Goal: Task Accomplishment & Management: Manage account settings

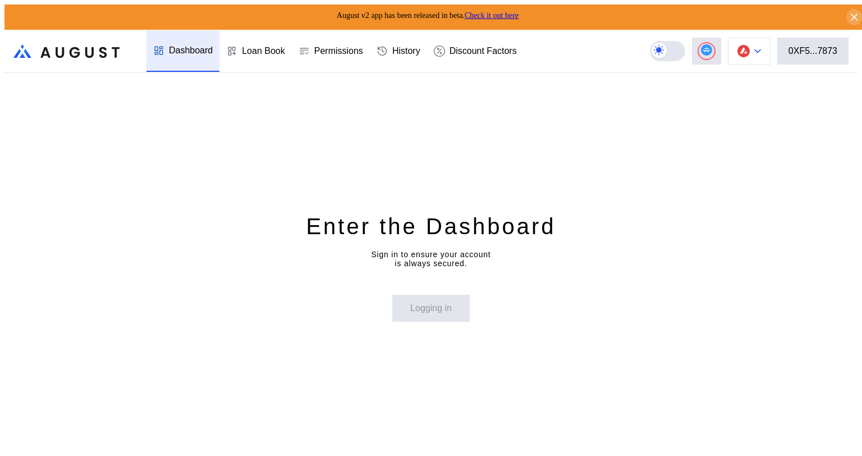
click at [761, 49] on div at bounding box center [757, 51] width 7 height 8
click at [779, 91] on div "Enter the Dashboard Sign in to ensure your account is always secured. Logging in" at bounding box center [430, 266] width 853 height 387
click at [809, 49] on div "0XF5...7873" at bounding box center [812, 51] width 49 height 10
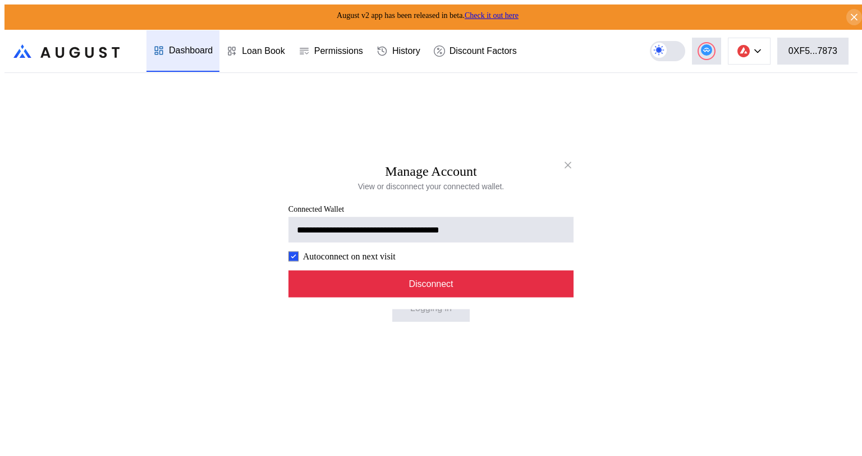
click at [468, 284] on button "Disconnect" at bounding box center [430, 283] width 285 height 27
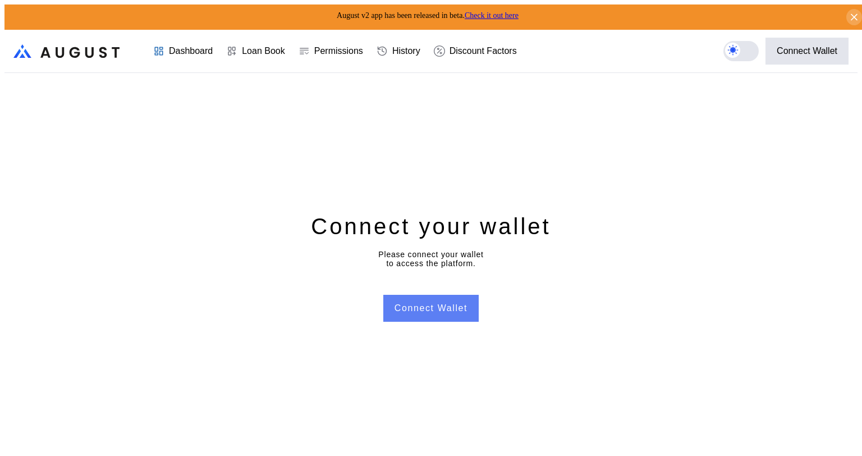
click at [449, 300] on button "Connect Wallet" at bounding box center [430, 308] width 95 height 27
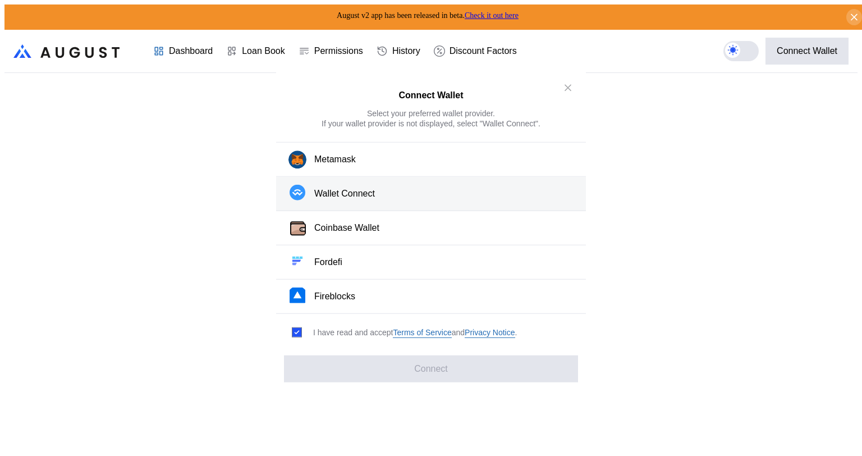
click at [372, 197] on div "Wallet Connect" at bounding box center [344, 193] width 61 height 12
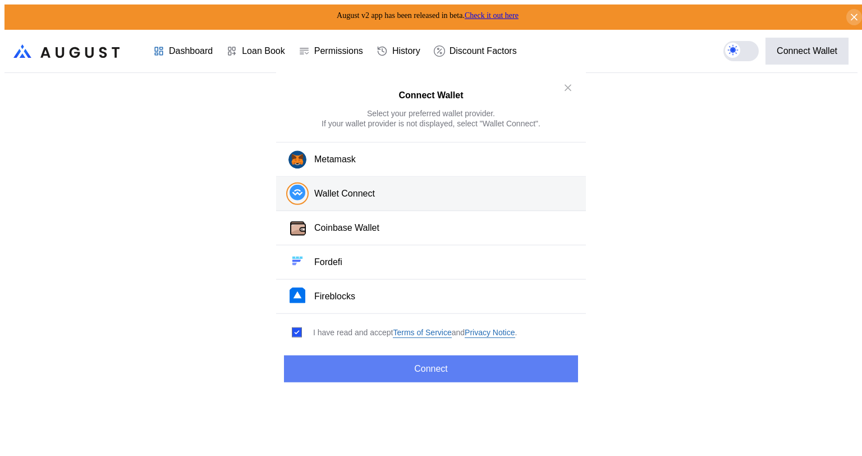
click at [441, 364] on button "Connect" at bounding box center [431, 368] width 294 height 27
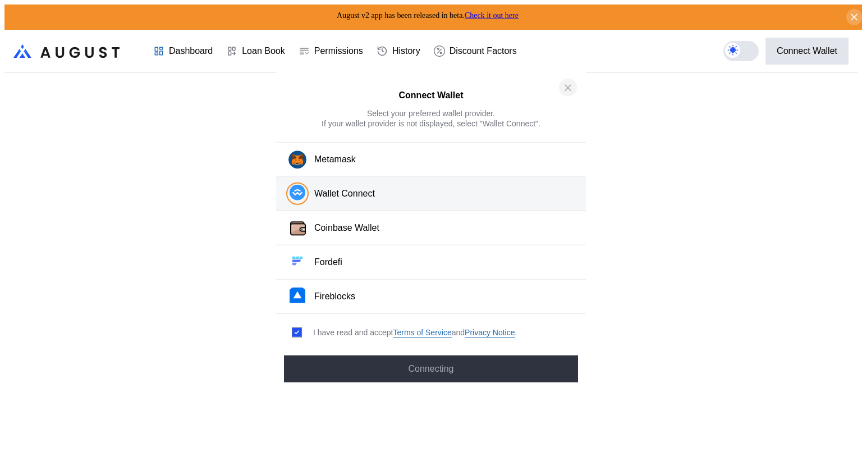
click at [564, 93] on icon "close modal" at bounding box center [567, 87] width 11 height 12
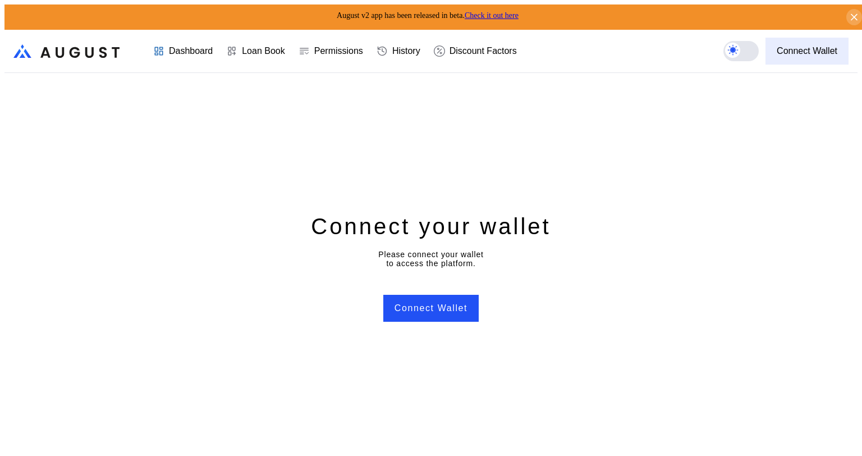
click at [812, 47] on div "Connect Wallet" at bounding box center [806, 51] width 61 height 10
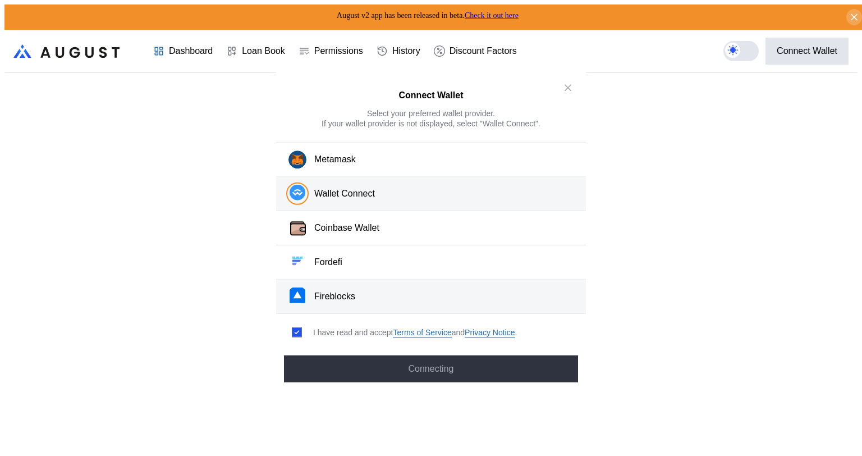
click at [358, 294] on button "Fireblocks" at bounding box center [431, 296] width 310 height 34
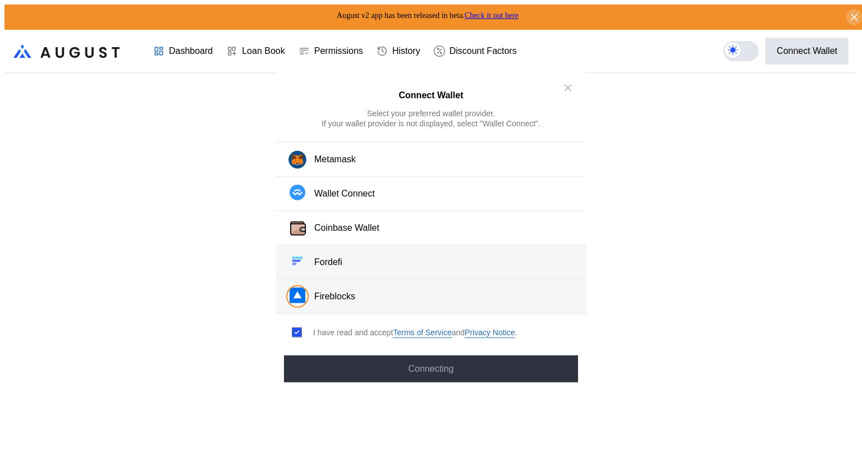
click at [332, 256] on div "Fordefi" at bounding box center [328, 262] width 28 height 12
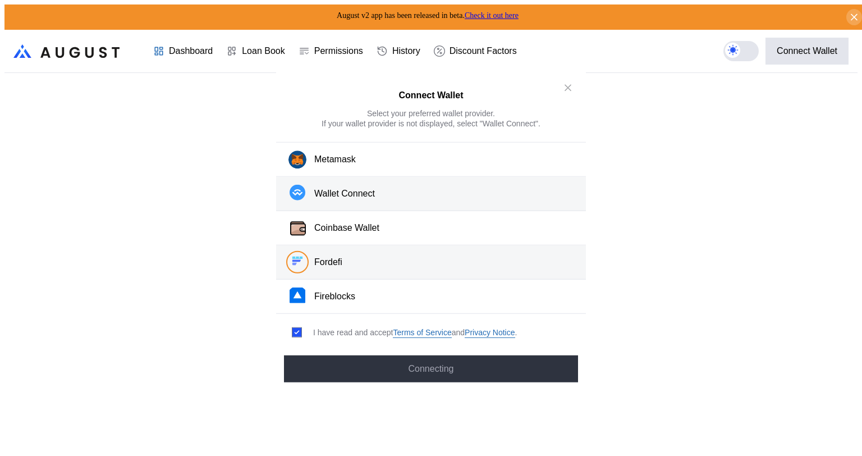
click at [357, 196] on div "Wallet Connect" at bounding box center [344, 193] width 61 height 12
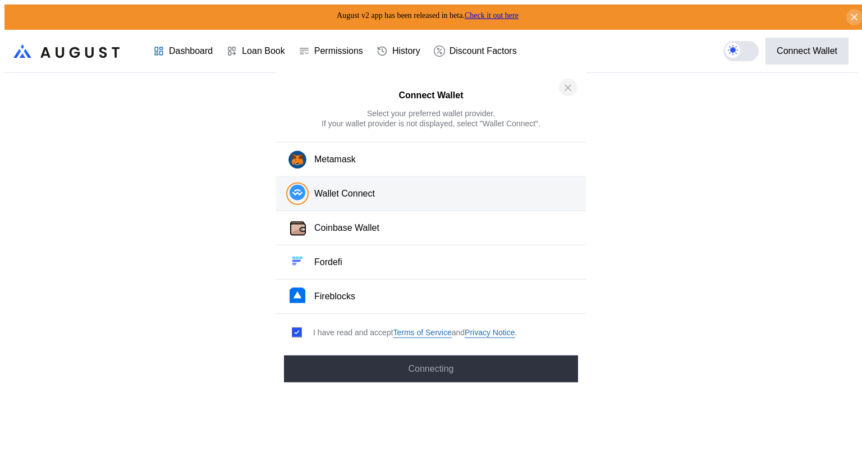
click at [564, 92] on icon "close modal" at bounding box center [567, 87] width 11 height 12
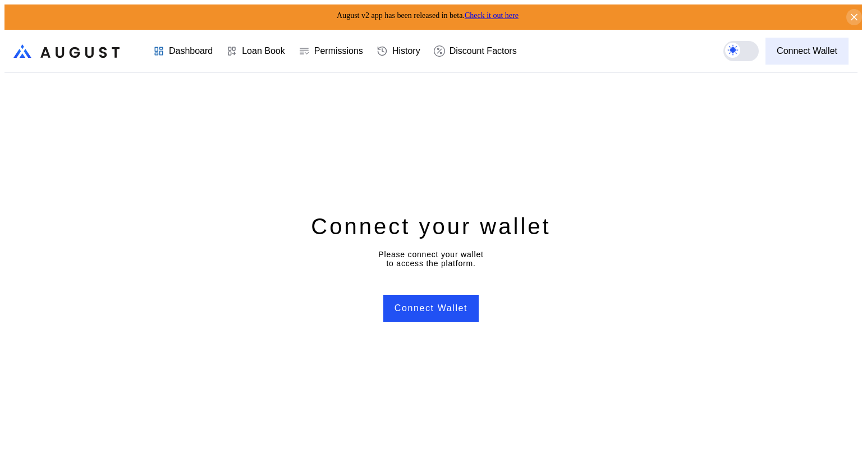
click at [797, 47] on div "Connect Wallet" at bounding box center [806, 51] width 61 height 10
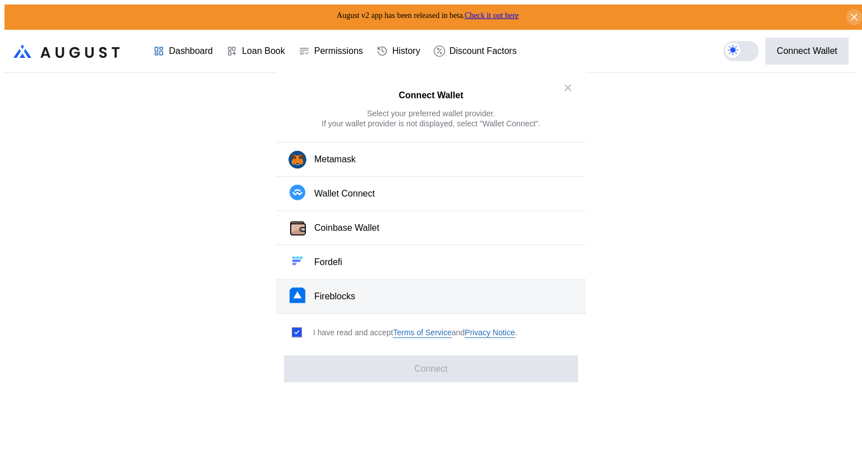
click at [364, 287] on button "Fireblocks" at bounding box center [431, 296] width 310 height 34
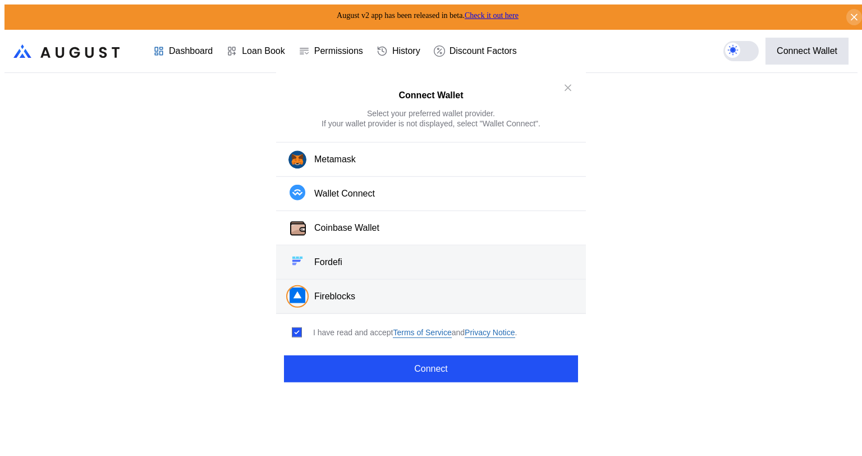
click at [353, 260] on button "Fordefi" at bounding box center [431, 262] width 310 height 34
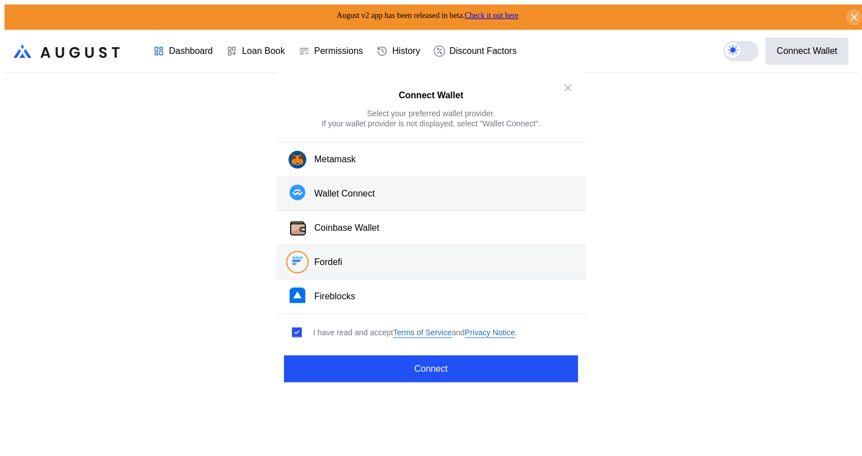
click at [374, 195] on div "Wallet Connect" at bounding box center [344, 193] width 61 height 12
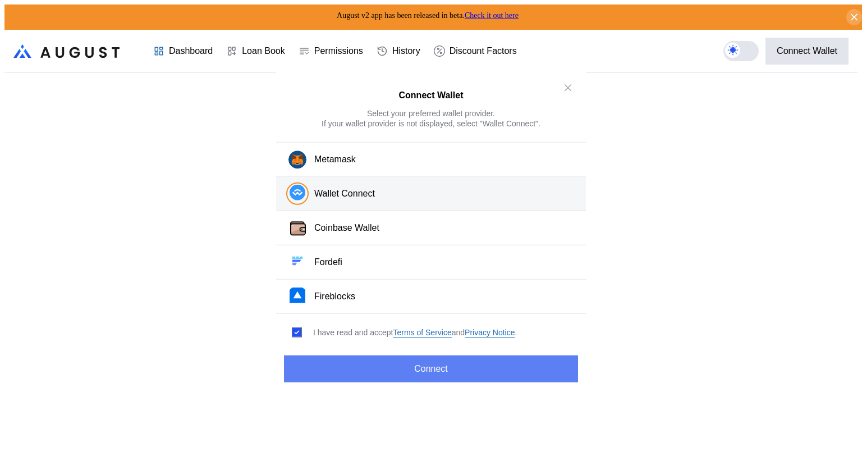
click at [424, 359] on button "Connect" at bounding box center [431, 368] width 294 height 27
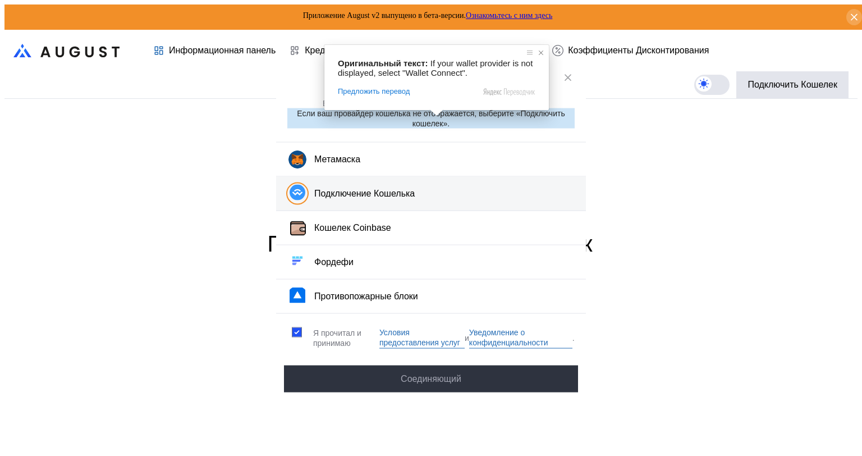
click at [540, 53] on span at bounding box center [540, 52] width 11 height 11
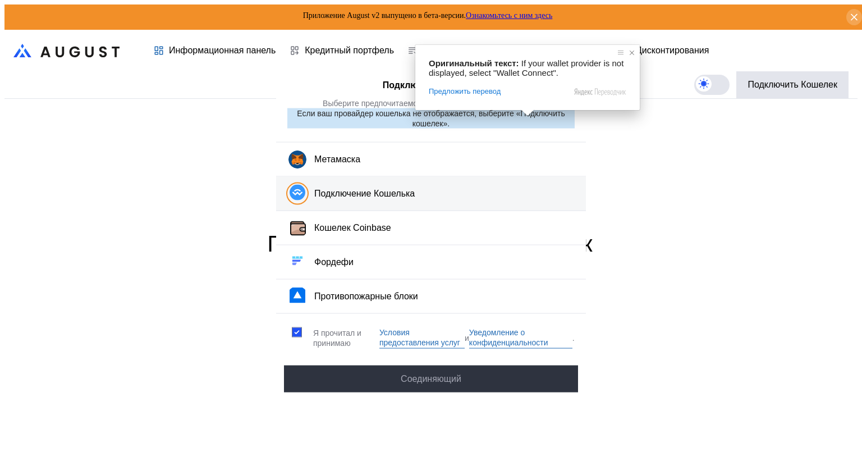
click at [632, 54] on span at bounding box center [631, 52] width 11 height 11
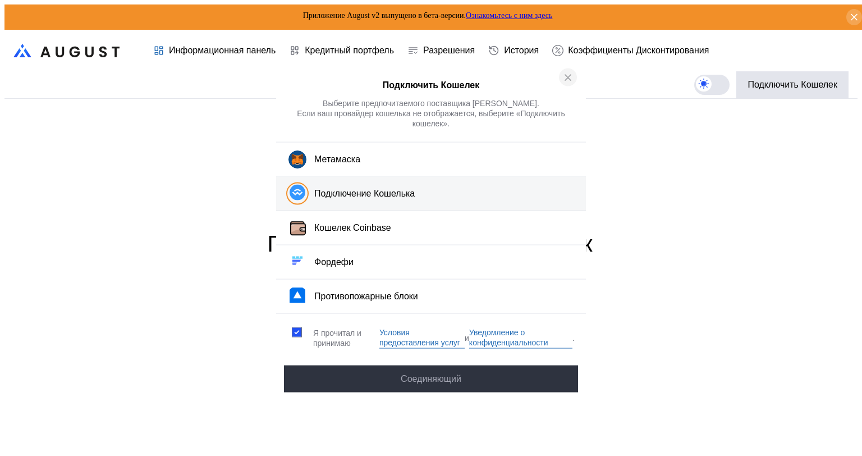
click at [570, 82] on icon "закрыть модальный" at bounding box center [567, 77] width 11 height 12
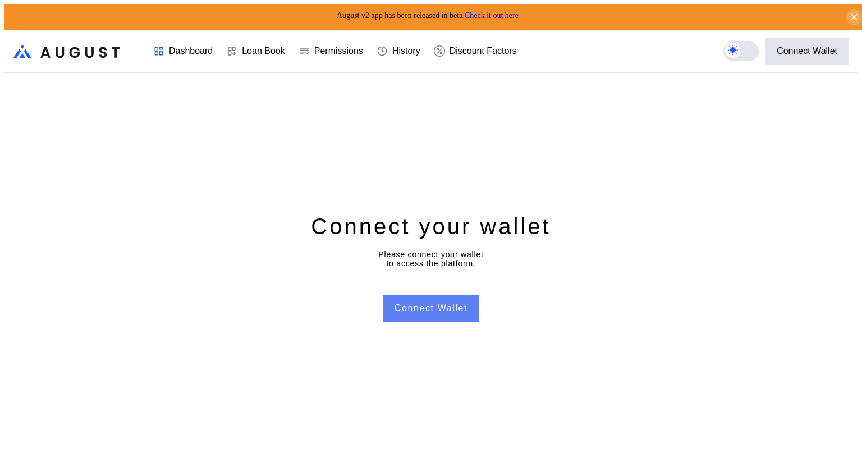
click at [436, 295] on button "Connect Wallet" at bounding box center [430, 308] width 95 height 27
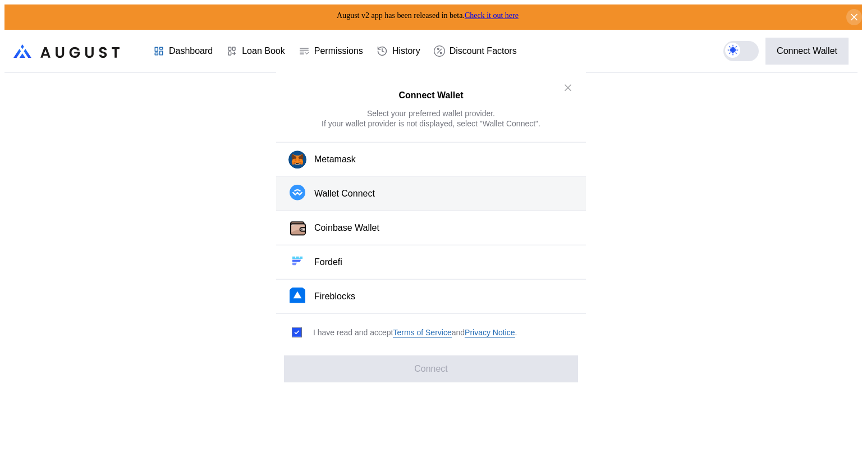
click at [361, 195] on div "Wallet Connect" at bounding box center [344, 193] width 61 height 12
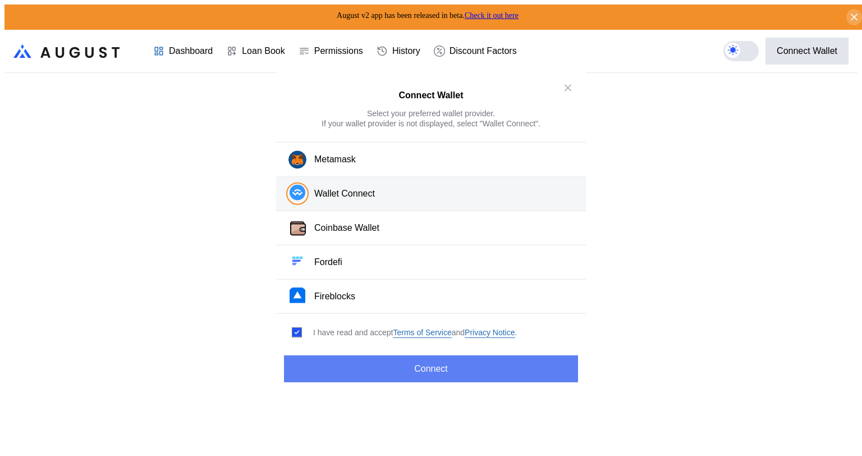
click at [390, 364] on button "Connect" at bounding box center [431, 368] width 294 height 27
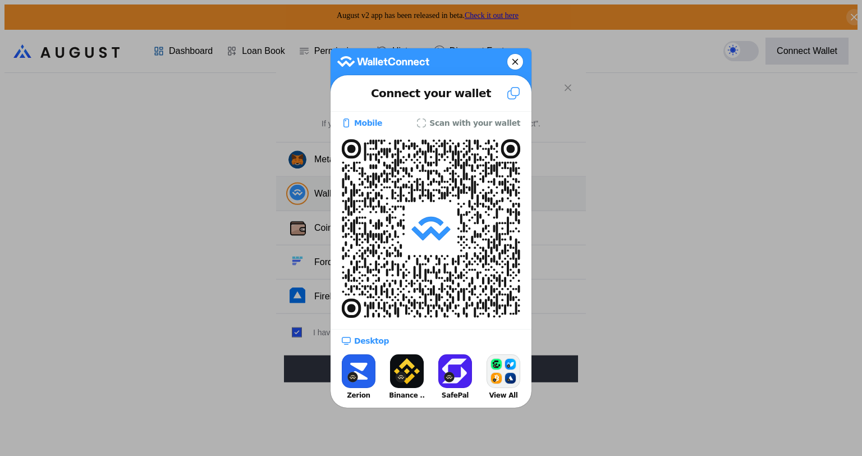
click at [514, 59] on icon at bounding box center [515, 62] width 7 height 16
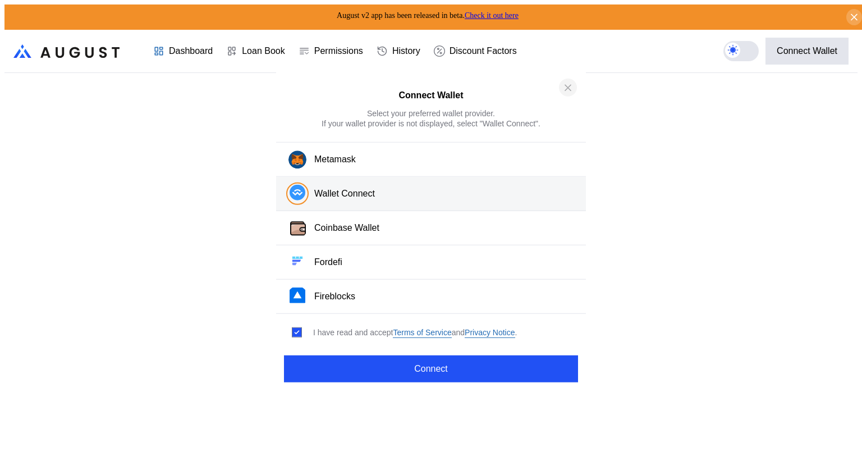
click at [569, 90] on icon "close modal" at bounding box center [568, 88] width 6 height 6
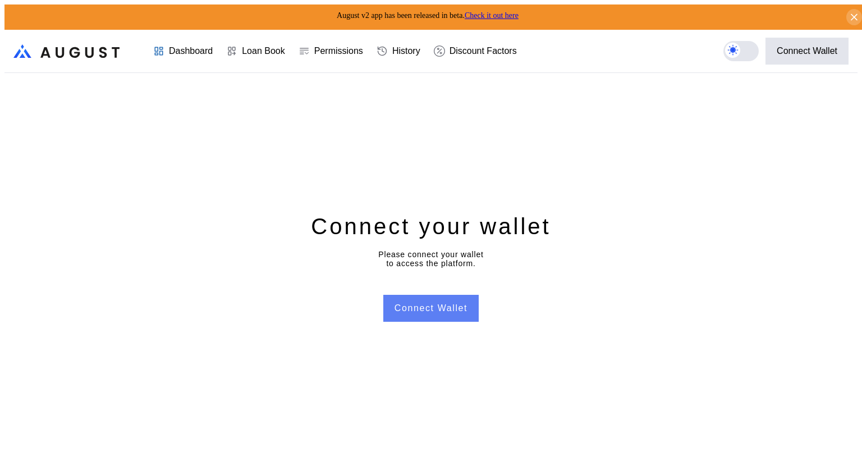
click at [435, 305] on button "Connect Wallet" at bounding box center [430, 308] width 95 height 27
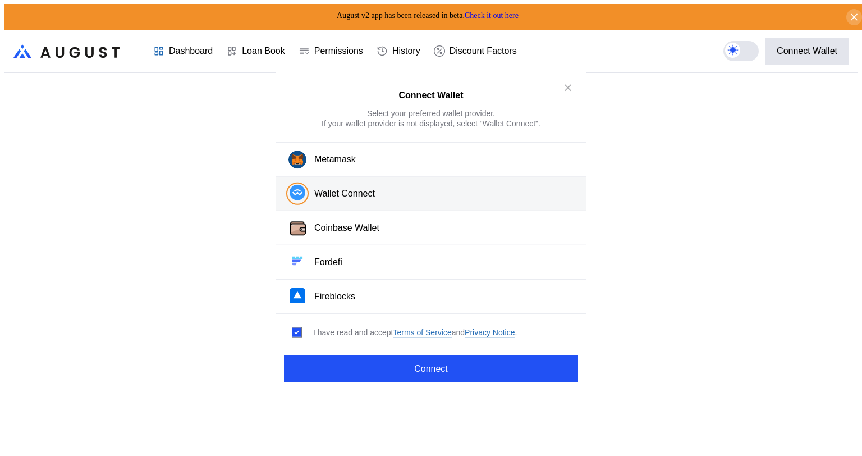
click at [390, 191] on button "Wallet Connect" at bounding box center [431, 194] width 310 height 34
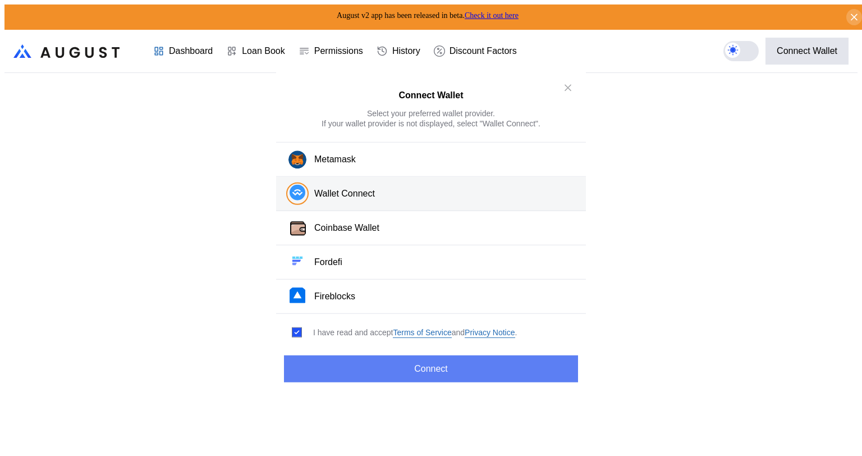
click at [442, 362] on button "Connect" at bounding box center [431, 368] width 294 height 27
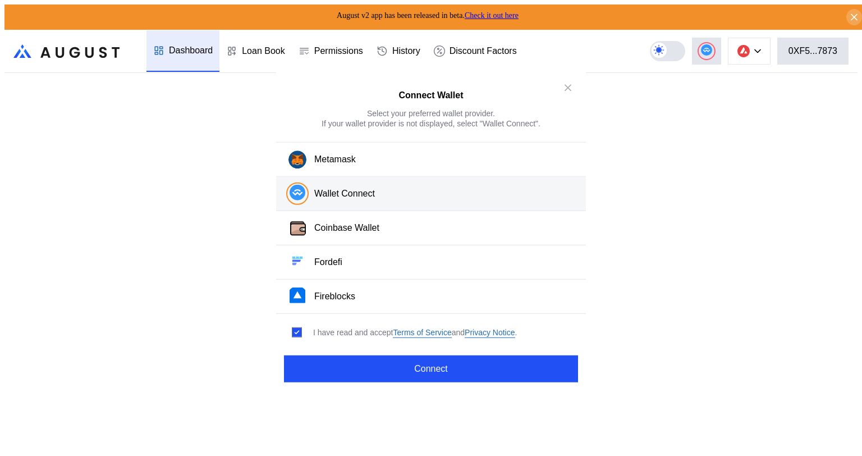
click at [743, 455] on div "Connect Wallet Select your preferred wallet provider. If your wallet provider i…" at bounding box center [430, 460] width 853 height 0
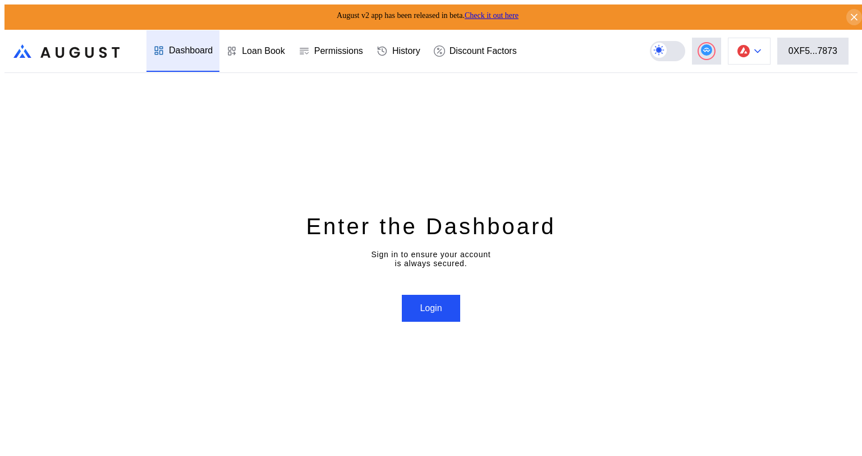
click at [761, 49] on icon at bounding box center [757, 51] width 7 height 4
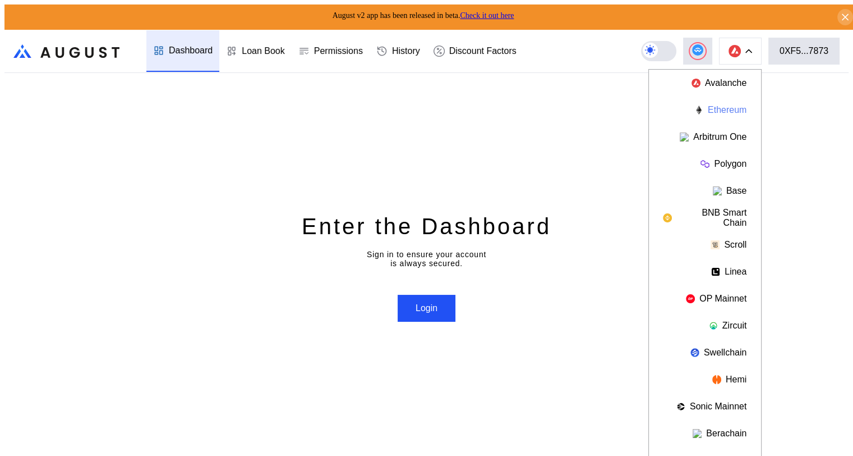
click at [734, 107] on button "Ethereum" at bounding box center [705, 109] width 112 height 27
